Goal: Information Seeking & Learning: Learn about a topic

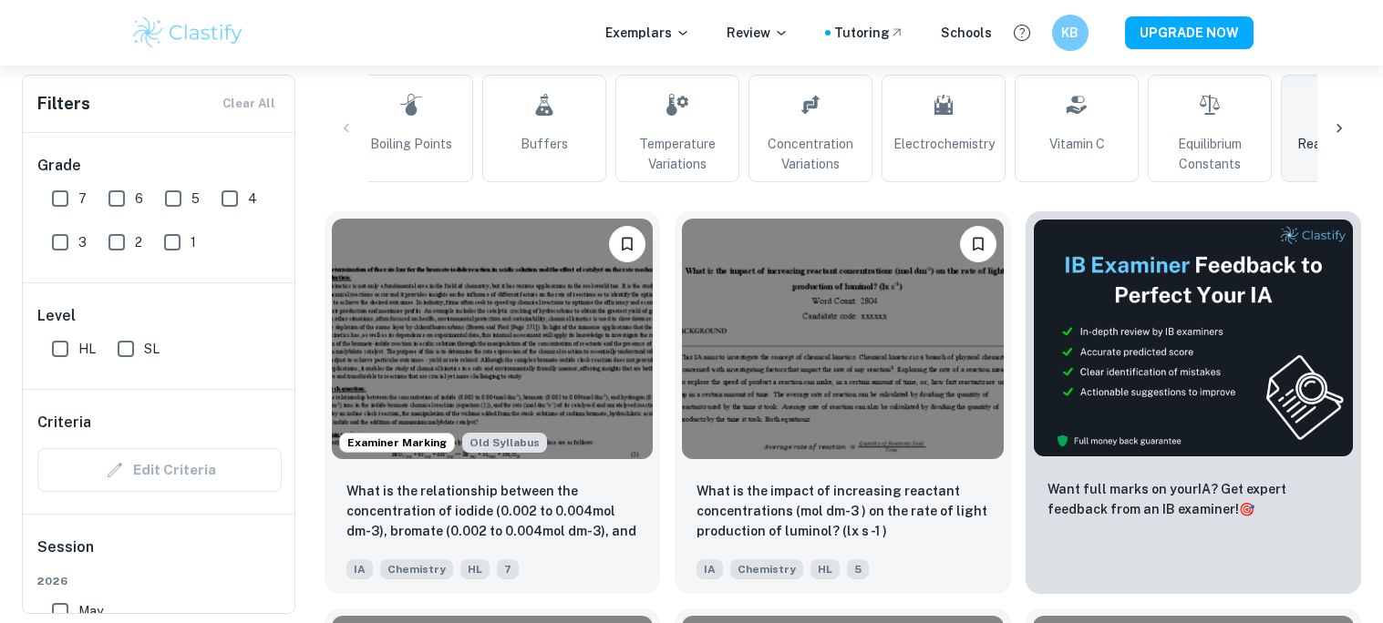
scroll to position [440, 0]
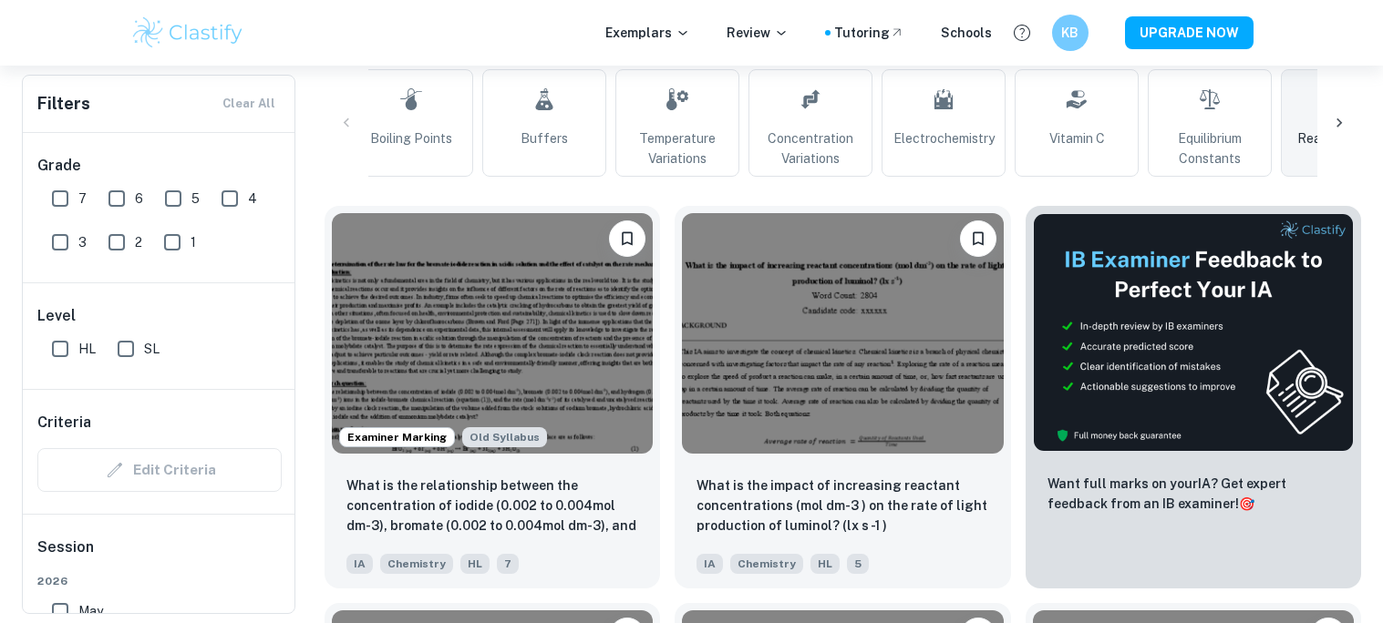
click at [60, 199] on input "7" at bounding box center [60, 198] width 36 height 36
checkbox input "true"
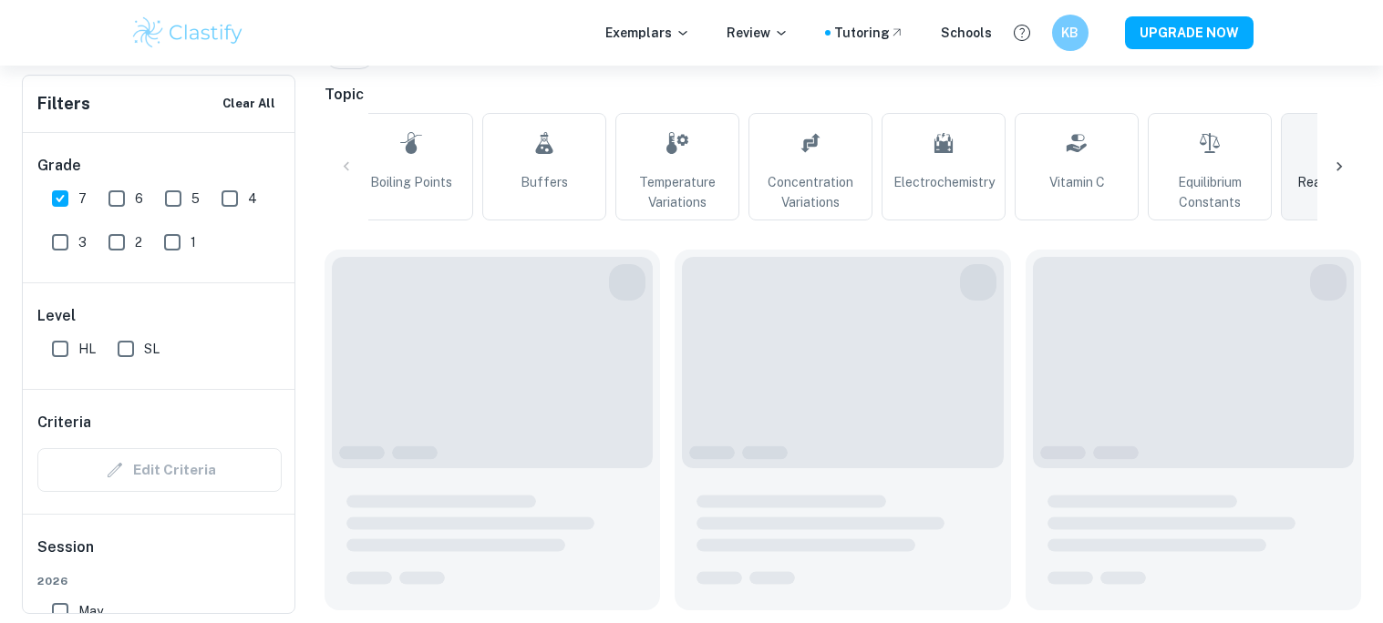
click at [118, 197] on input "6" at bounding box center [116, 198] width 36 height 36
checkbox input "true"
click at [124, 345] on input "SL" at bounding box center [126, 349] width 36 height 36
checkbox input "true"
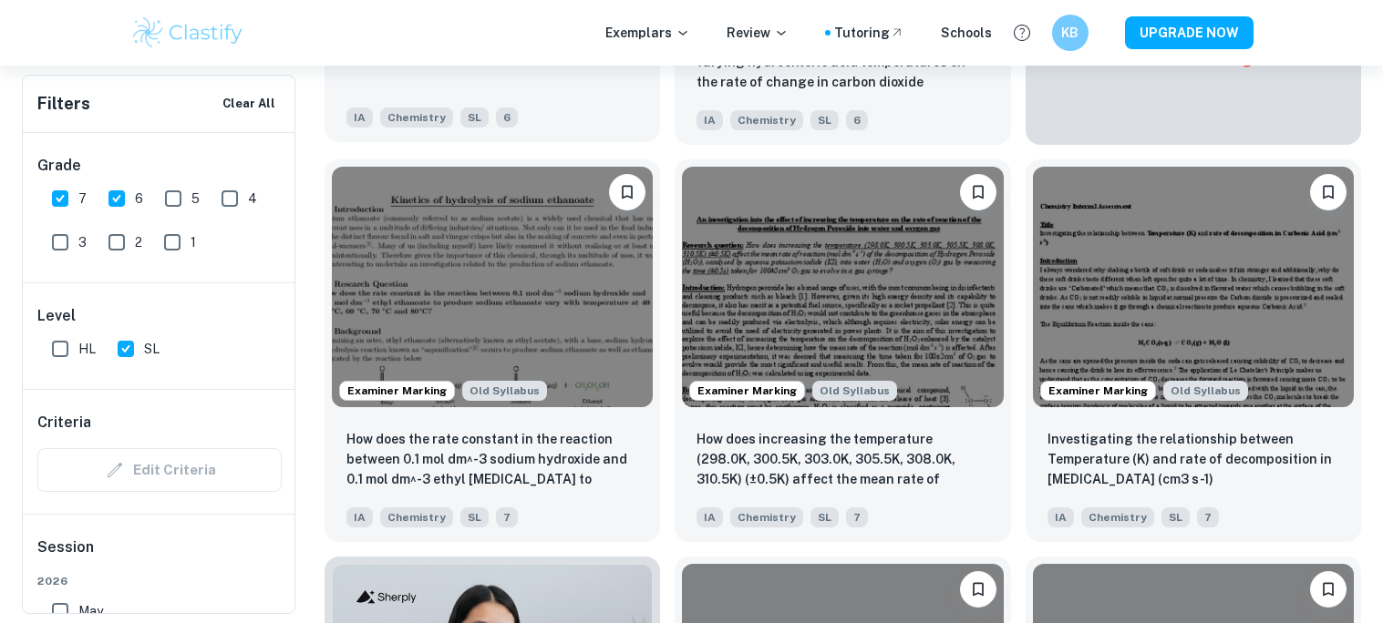
scroll to position [926, 0]
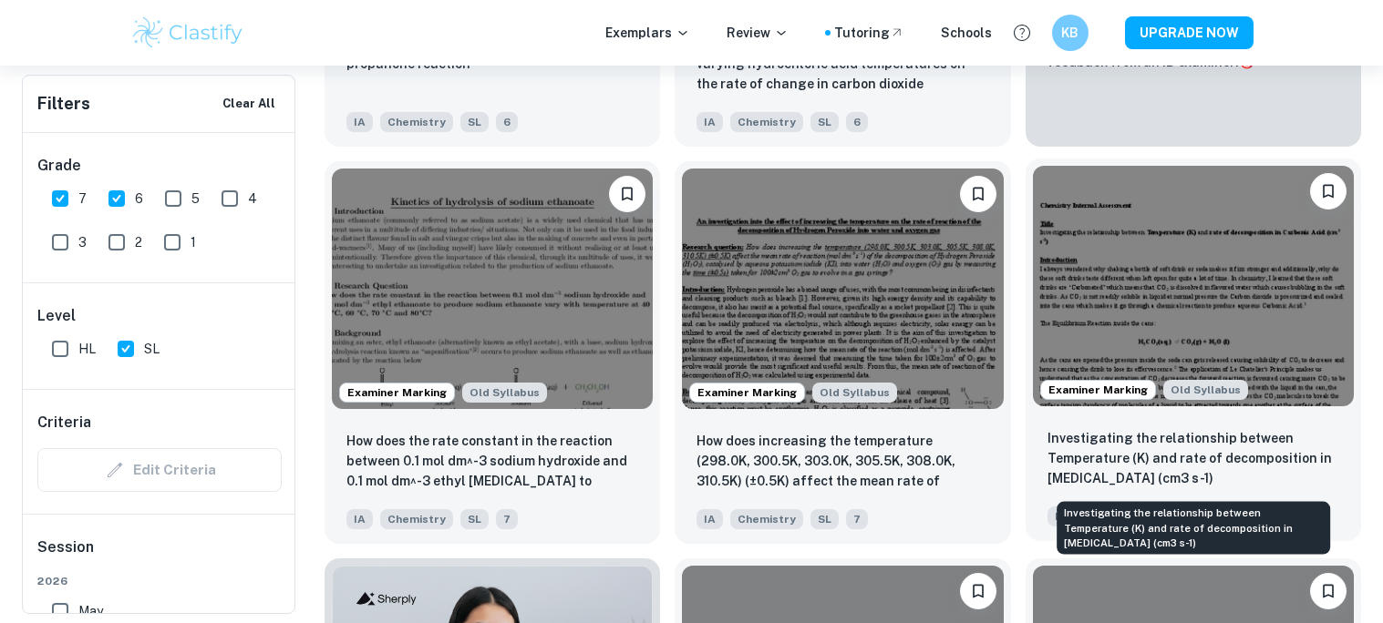
click at [1150, 484] on p "Investigating the relationship between Temperature (K) and rate of decompositio…" at bounding box center [1193, 458] width 292 height 60
